Goal: Transaction & Acquisition: Purchase product/service

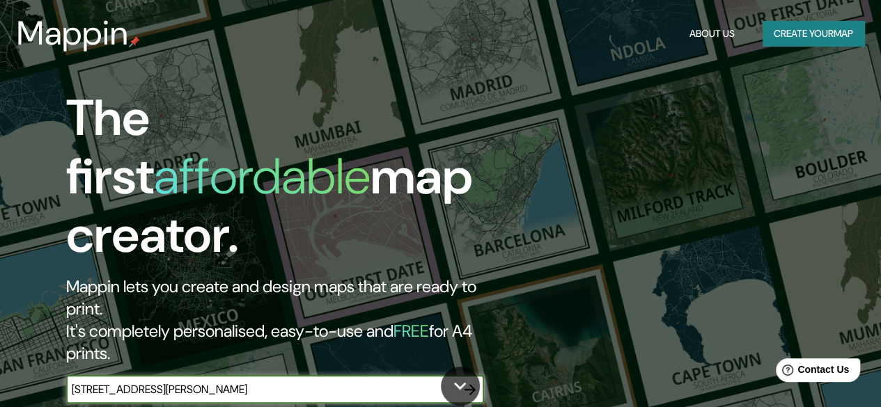
type input "[STREET_ADDRESS][PERSON_NAME]"
click at [469, 382] on icon "button" at bounding box center [470, 390] width 17 height 17
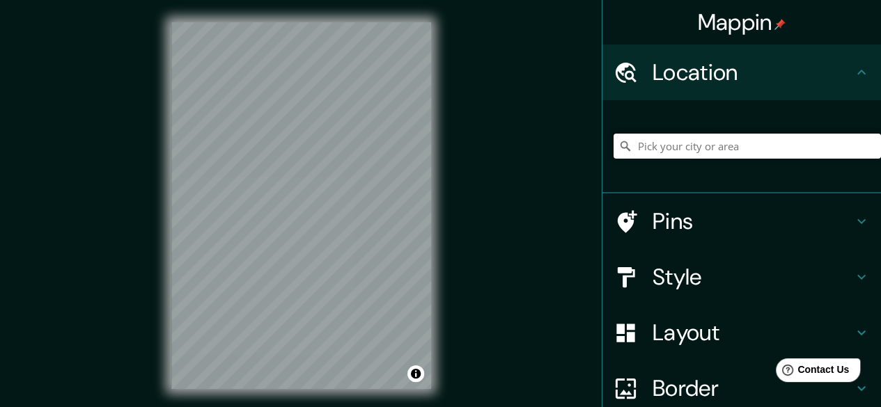
click at [657, 148] on input "Pick your city or area" at bounding box center [747, 146] width 267 height 25
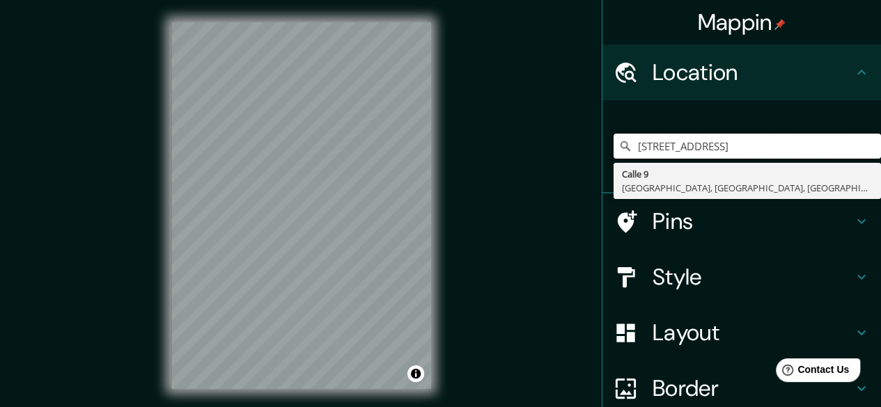
type input "[STREET_ADDRESS]"
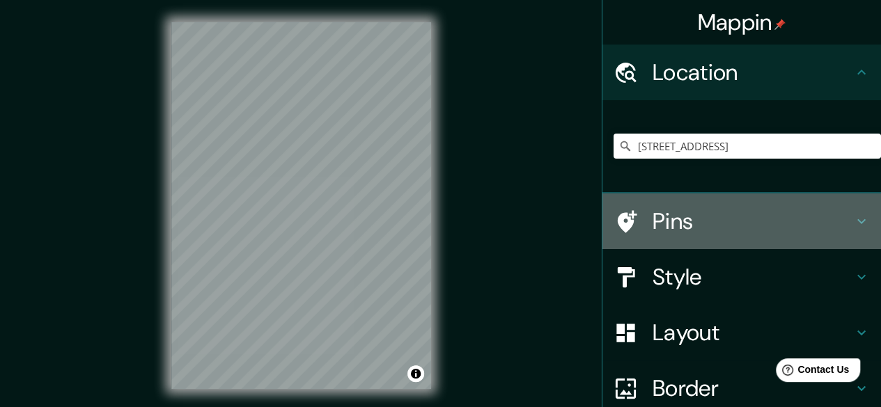
click at [653, 220] on h4 "Pins" at bounding box center [753, 222] width 201 height 28
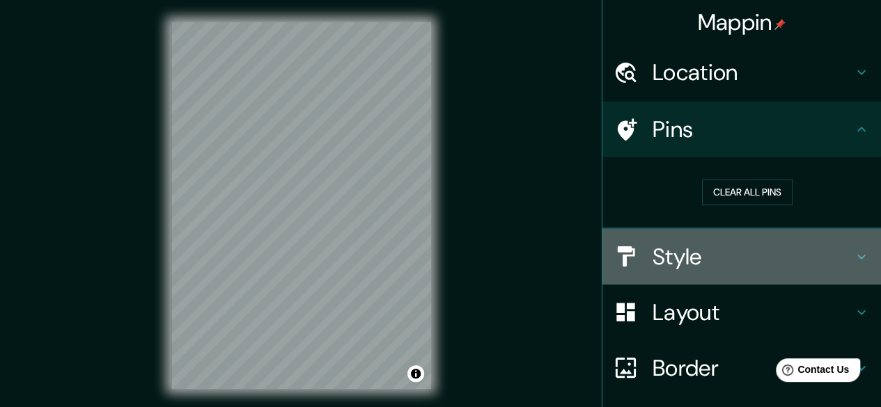
click at [653, 258] on h4 "Style" at bounding box center [753, 257] width 201 height 28
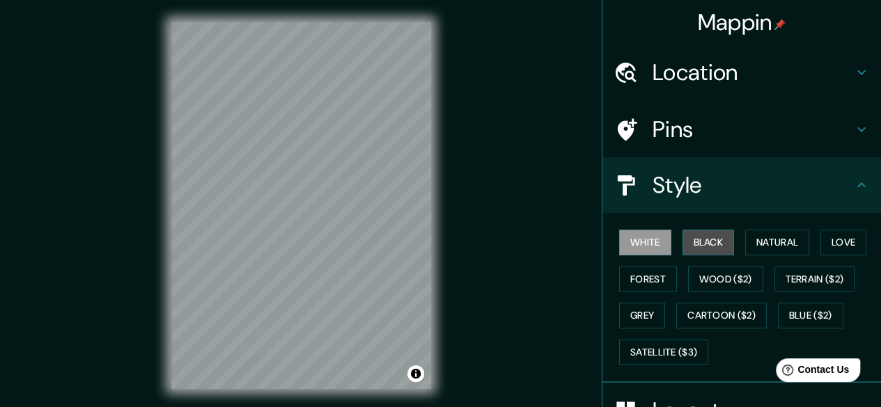
click at [683, 244] on button "Black" at bounding box center [709, 243] width 52 height 26
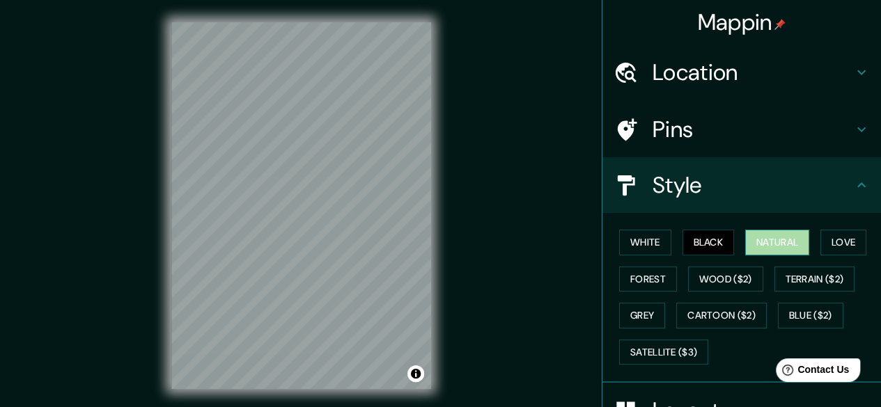
click at [760, 244] on button "Natural" at bounding box center [777, 243] width 64 height 26
click at [823, 245] on button "Love" at bounding box center [843, 243] width 46 height 26
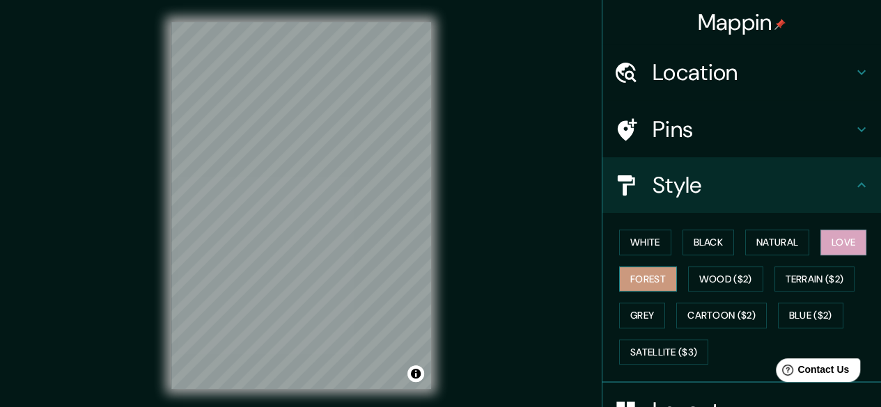
click at [655, 276] on button "Forest" at bounding box center [648, 280] width 58 height 26
click at [699, 277] on button "Wood ($2)" at bounding box center [725, 280] width 75 height 26
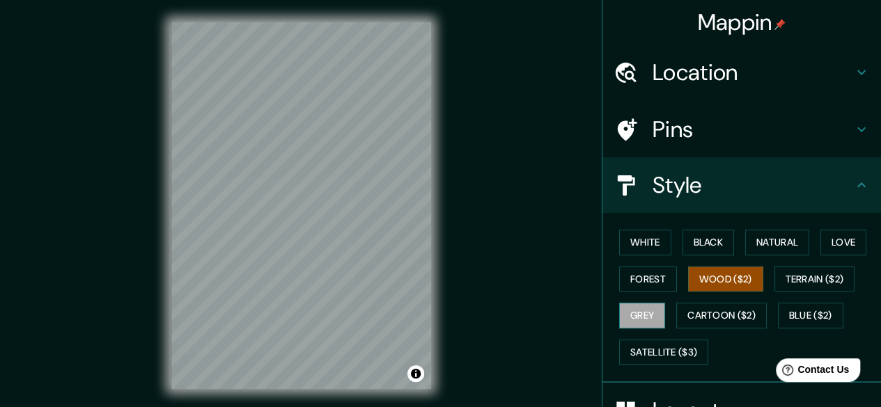
click at [625, 316] on button "Grey" at bounding box center [642, 316] width 46 height 26
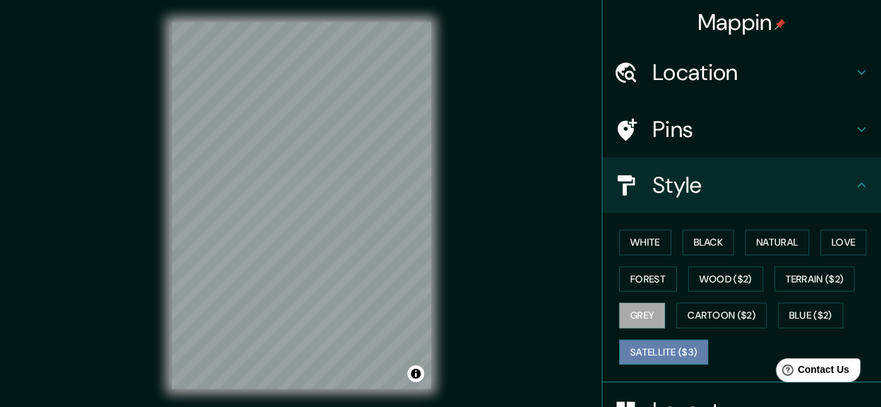
click at [637, 351] on button "Satellite ($3)" at bounding box center [663, 353] width 89 height 26
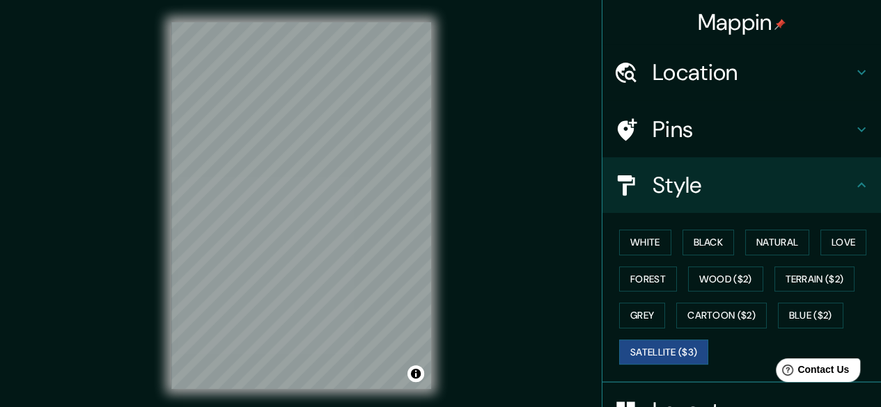
click at [653, 132] on h4 "Pins" at bounding box center [753, 130] width 201 height 28
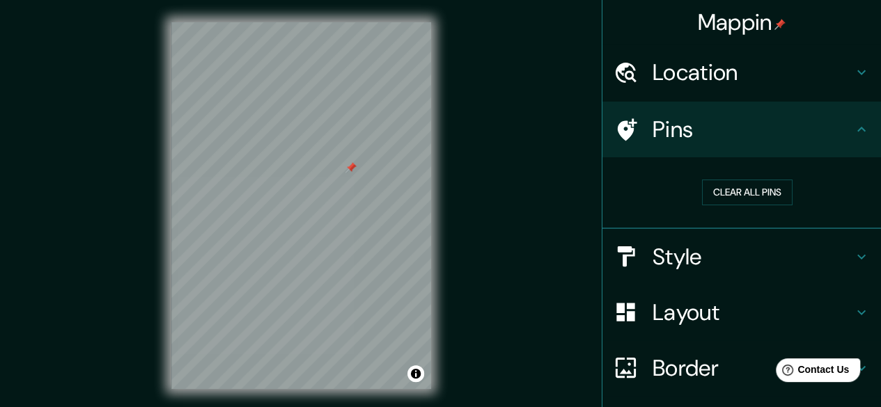
click at [618, 132] on icon at bounding box center [628, 129] width 20 height 22
drag, startPoint x: 376, startPoint y: 141, endPoint x: 357, endPoint y: 147, distance: 20.3
click at [356, 147] on div at bounding box center [350, 146] width 11 height 11
drag, startPoint x: 356, startPoint y: 143, endPoint x: 336, endPoint y: 147, distance: 20.5
click at [336, 147] on div at bounding box center [334, 148] width 11 height 11
